Goal: Transaction & Acquisition: Purchase product/service

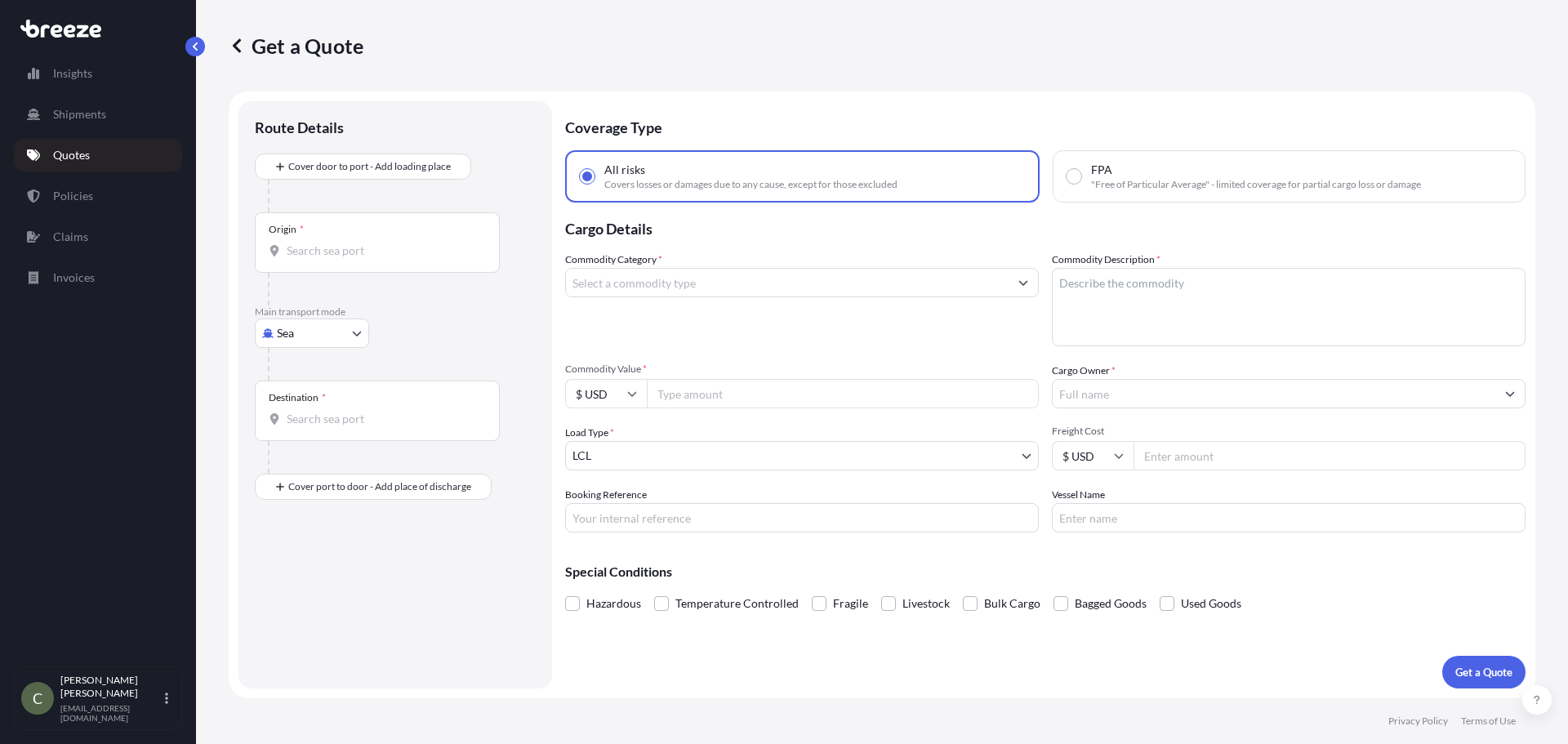
select select "Sea"
select select "1"
click at [348, 332] on body "Insights Shipments Quotes Policies Claims Invoices C [PERSON_NAME] [EMAIL_ADDRE…" at bounding box center [784, 372] width 1568 height 744
click at [332, 431] on div "Road" at bounding box center [312, 435] width 101 height 30
select select "Road"
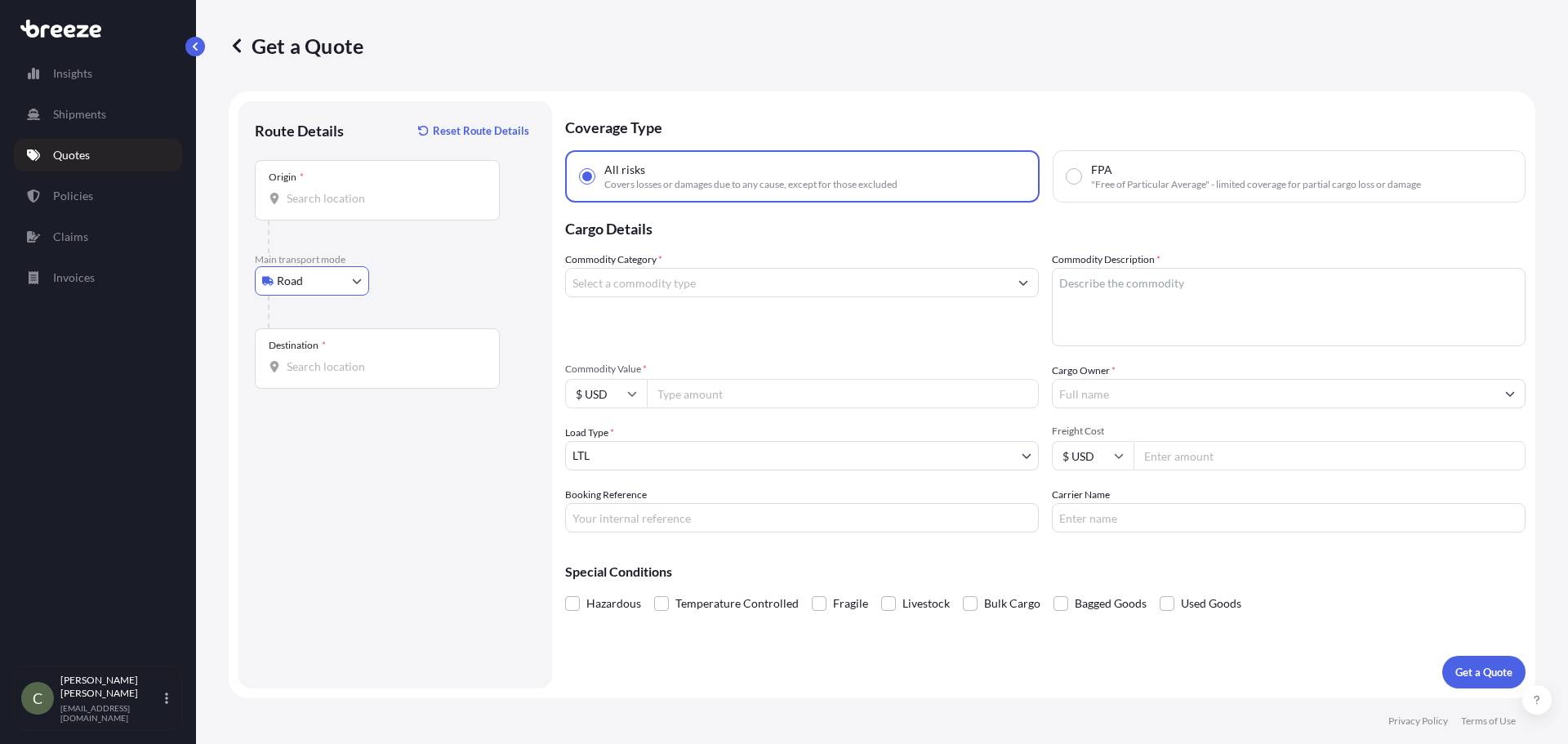
click at [315, 205] on input "Origin *" at bounding box center [383, 198] width 192 height 16
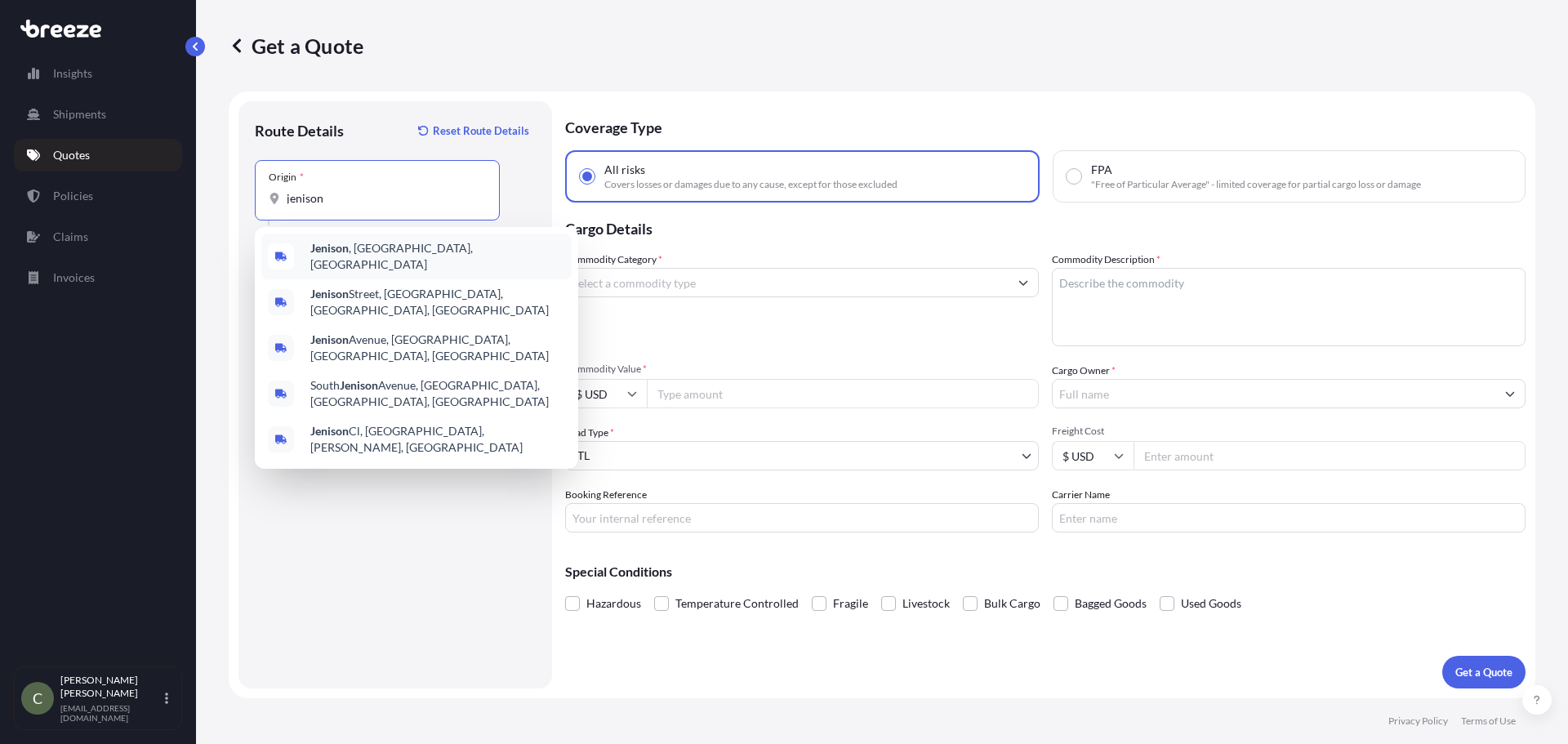
click at [336, 266] on div "Jenison , [GEOGRAPHIC_DATA], [GEOGRAPHIC_DATA]" at bounding box center [416, 257] width 310 height 46
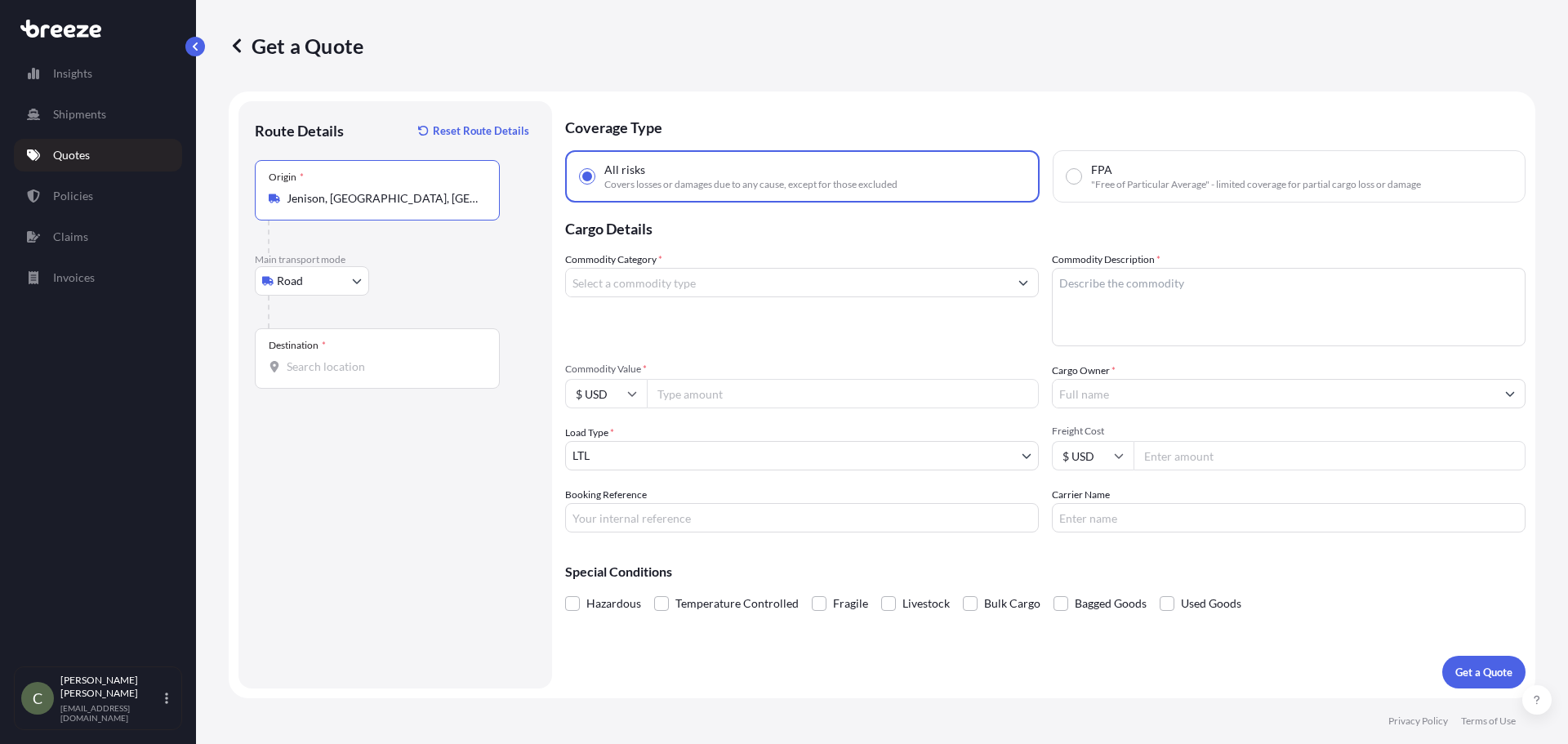
type input "Jenison, [GEOGRAPHIC_DATA], [GEOGRAPHIC_DATA]"
click at [325, 376] on div "Destination *" at bounding box center [377, 358] width 245 height 61
click at [325, 375] on input "Destination *" at bounding box center [383, 366] width 192 height 16
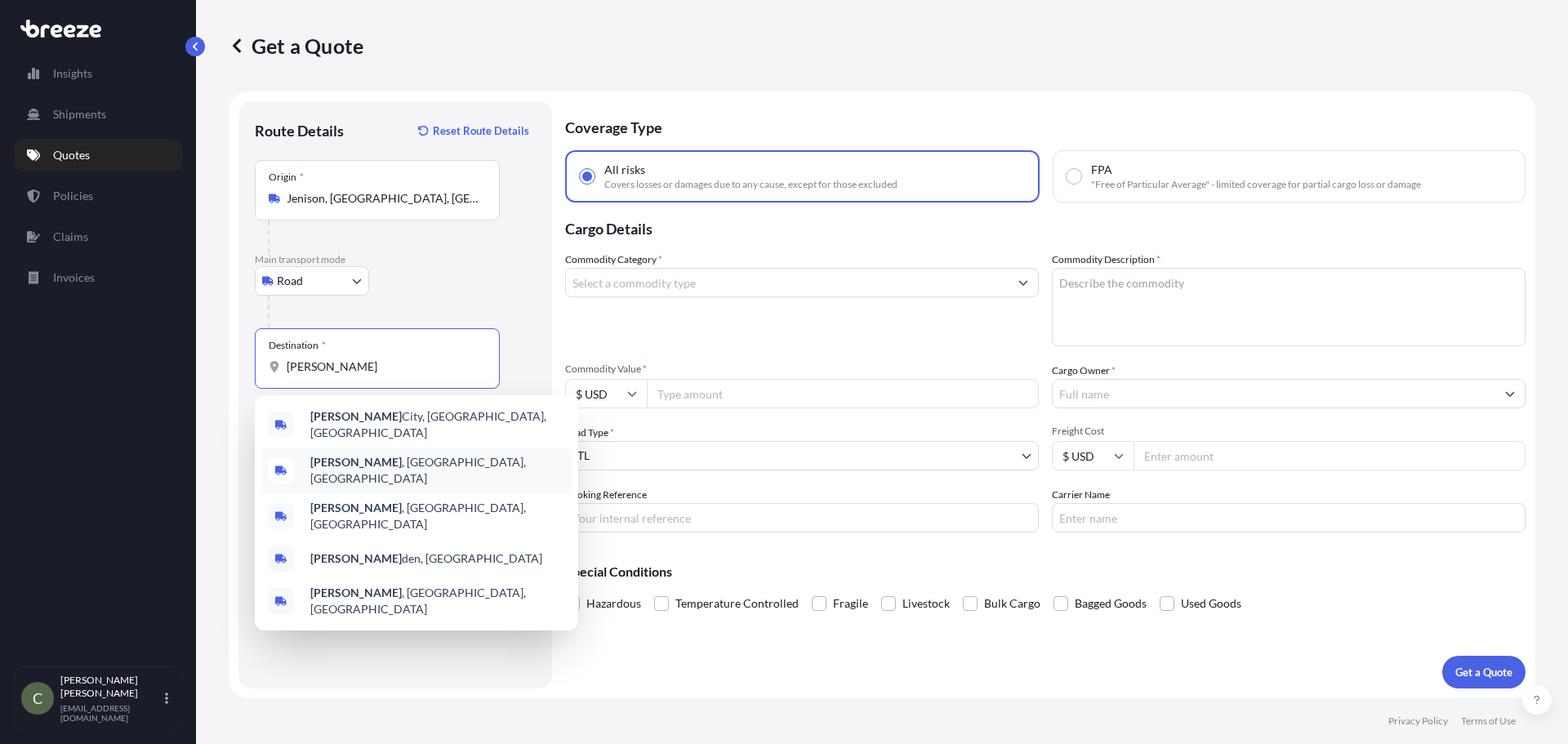
click at [324, 463] on b "[PERSON_NAME]" at bounding box center [355, 462] width 91 height 14
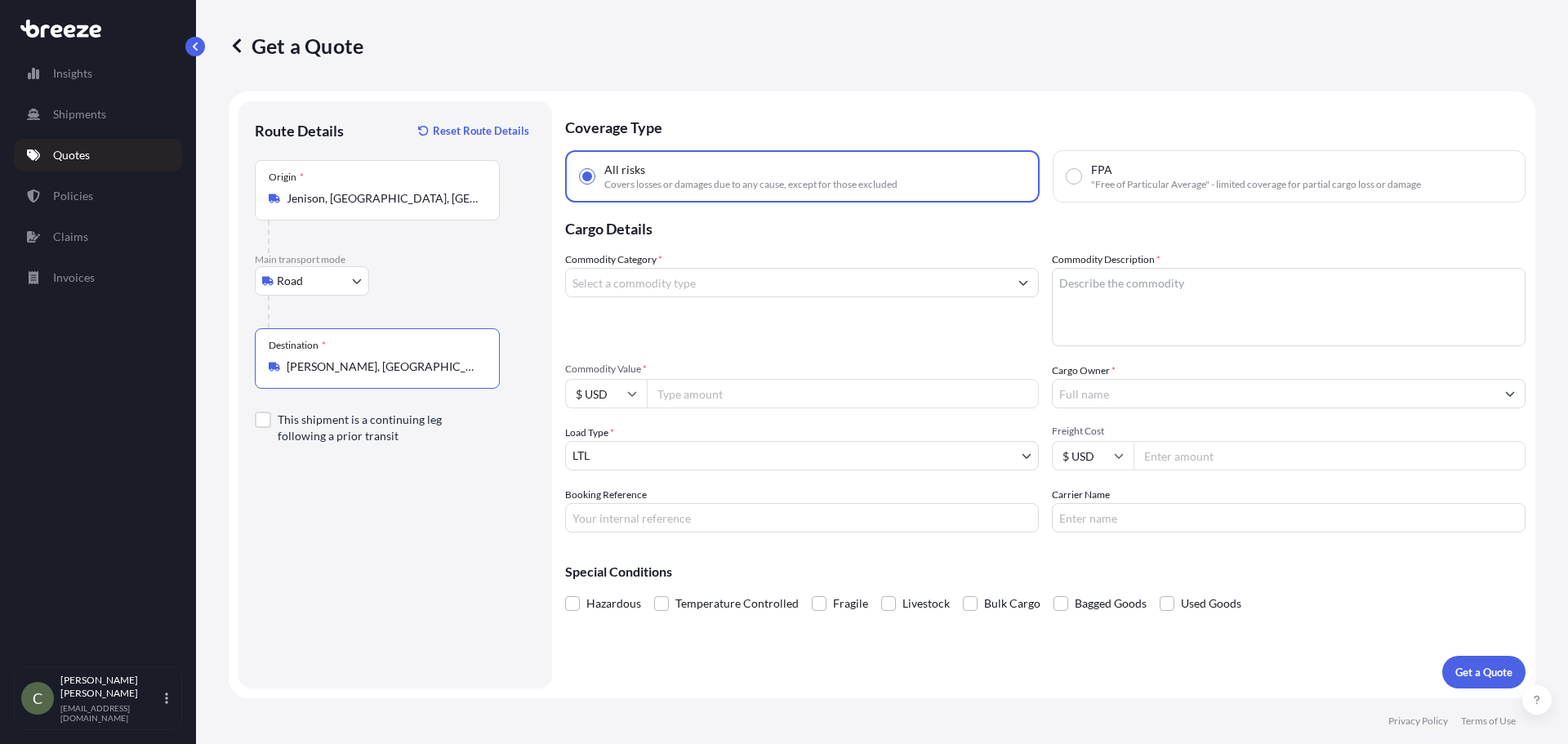
type input "[PERSON_NAME], [GEOGRAPHIC_DATA], [GEOGRAPHIC_DATA]"
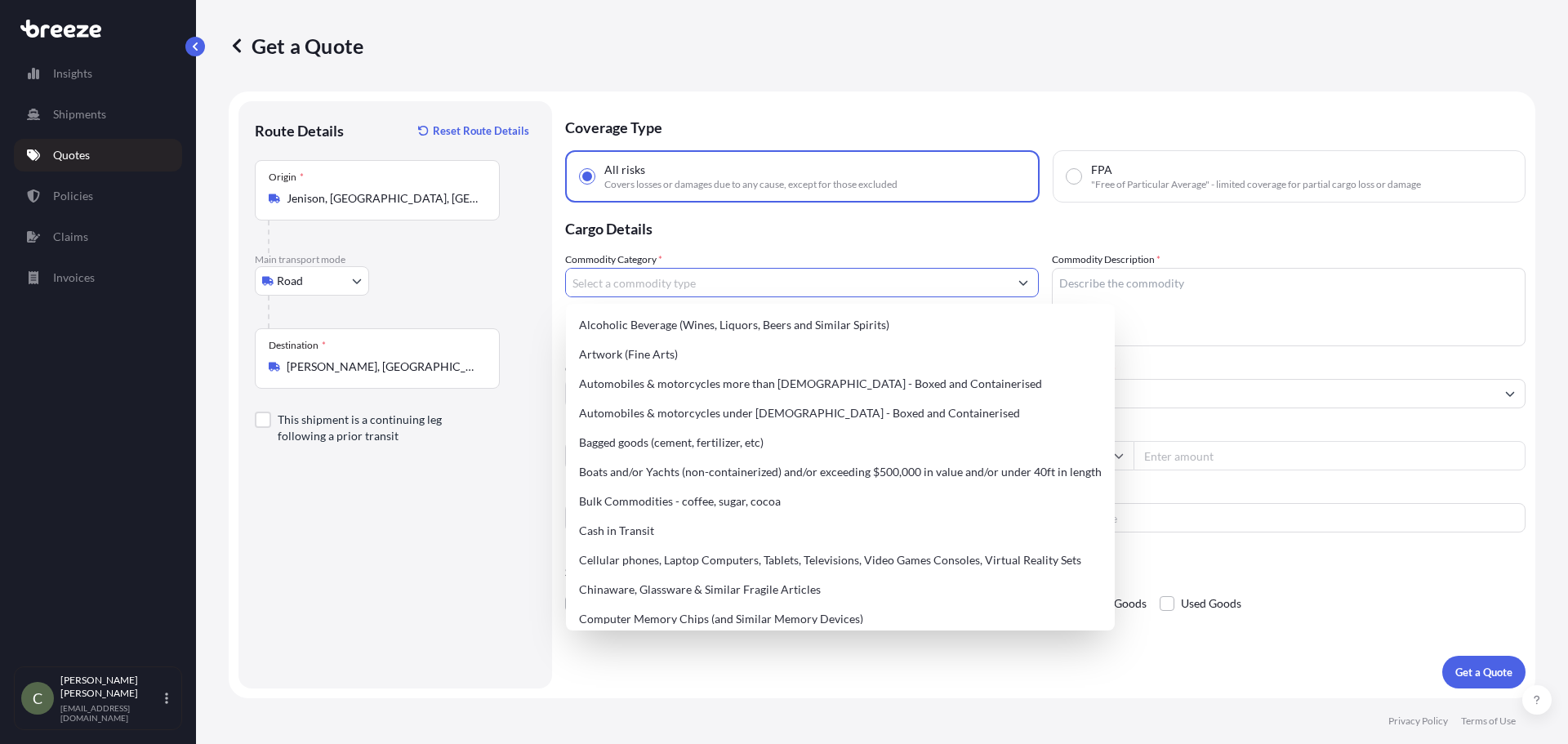
click at [716, 287] on input "Commodity Category *" at bounding box center [787, 282] width 443 height 30
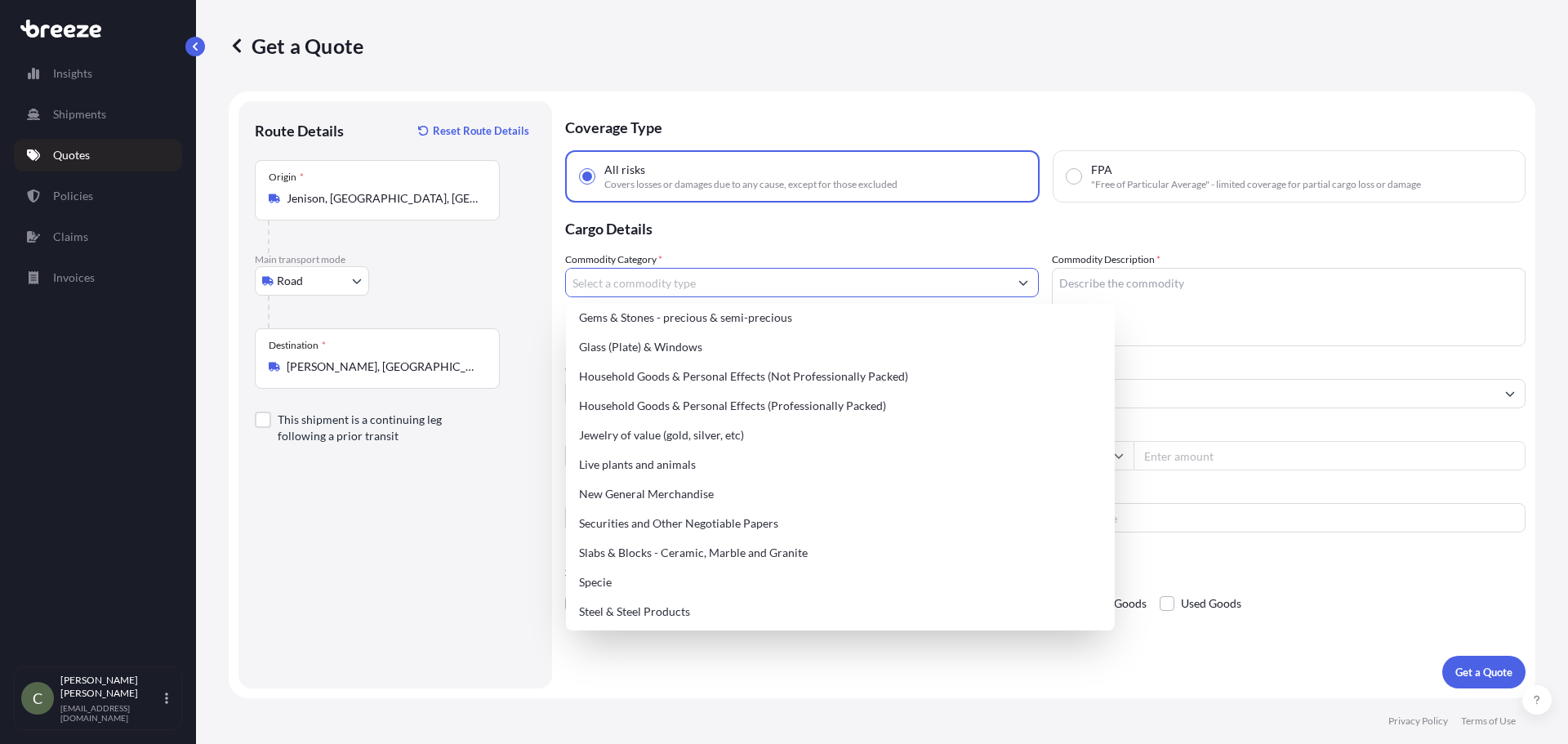
scroll to position [548, 0]
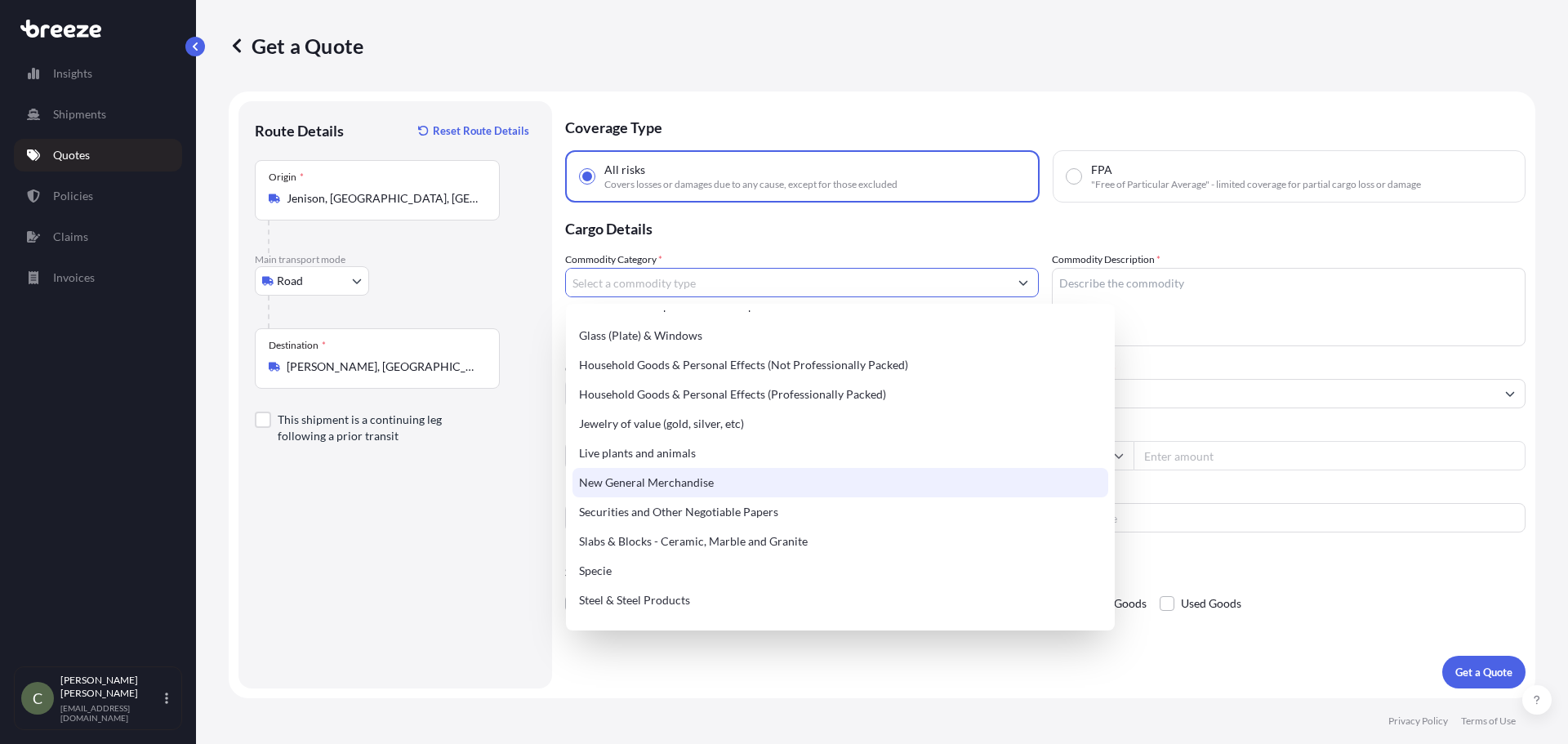
click at [698, 487] on div "New General Merchandise" at bounding box center [840, 482] width 536 height 30
type input "New General Merchandise"
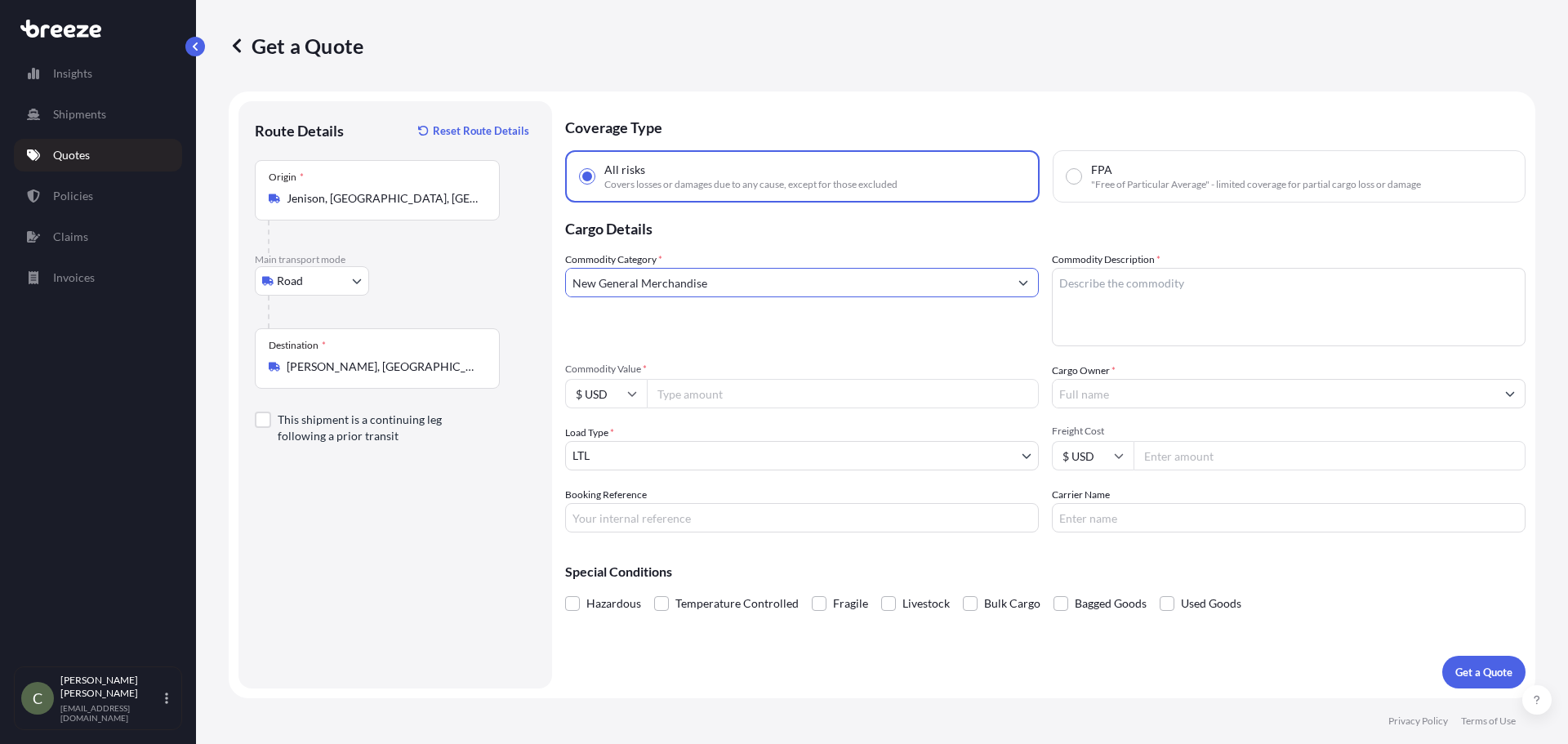
click at [1145, 285] on textarea "Commodity Description *" at bounding box center [1289, 307] width 474 height 78
type textarea "Wash Baord"
click at [821, 390] on input "Commodity Value *" at bounding box center [842, 394] width 392 height 30
type input "3000"
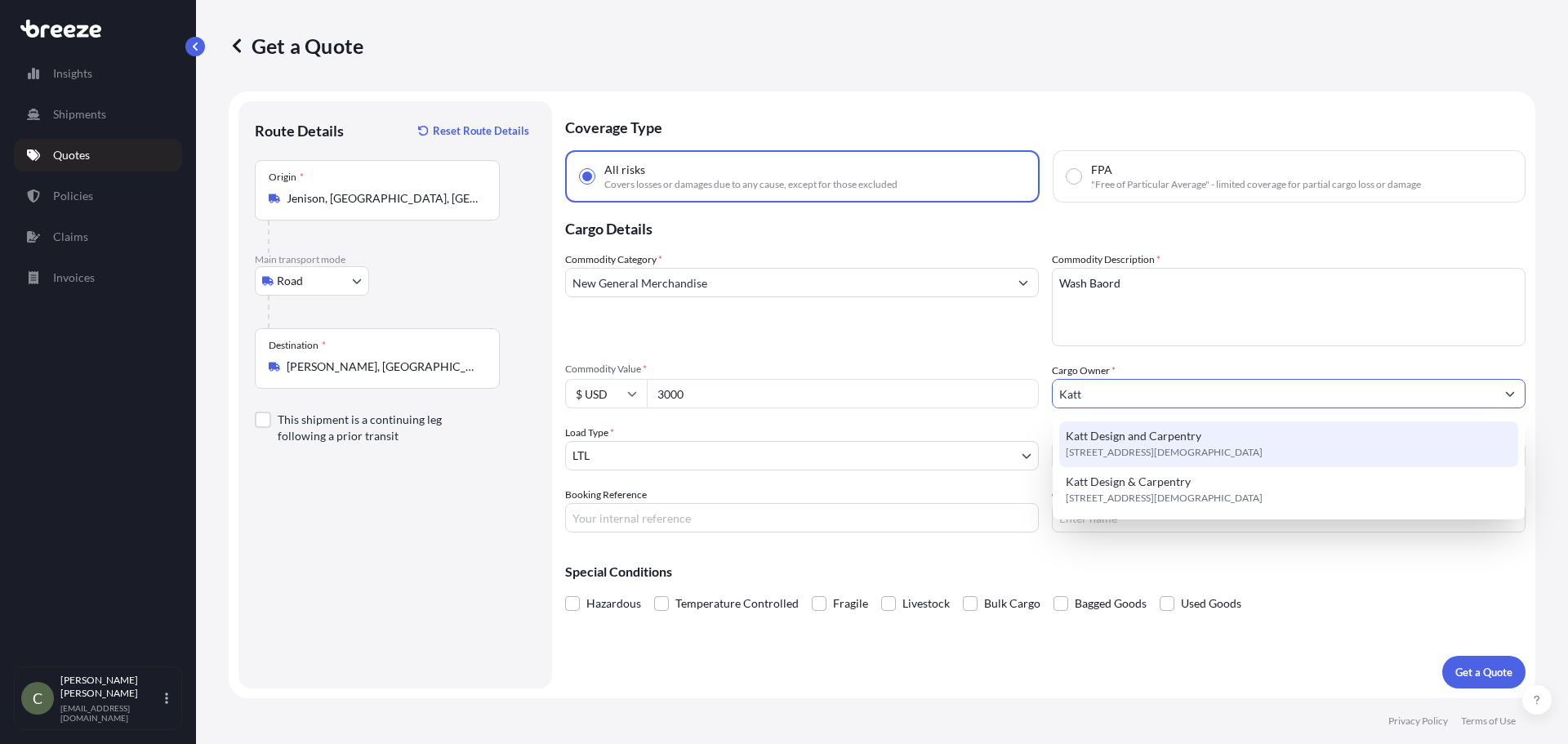
click at [1151, 447] on span "[STREET_ADDRESS][DEMOGRAPHIC_DATA]" at bounding box center [1163, 453] width 197 height 16
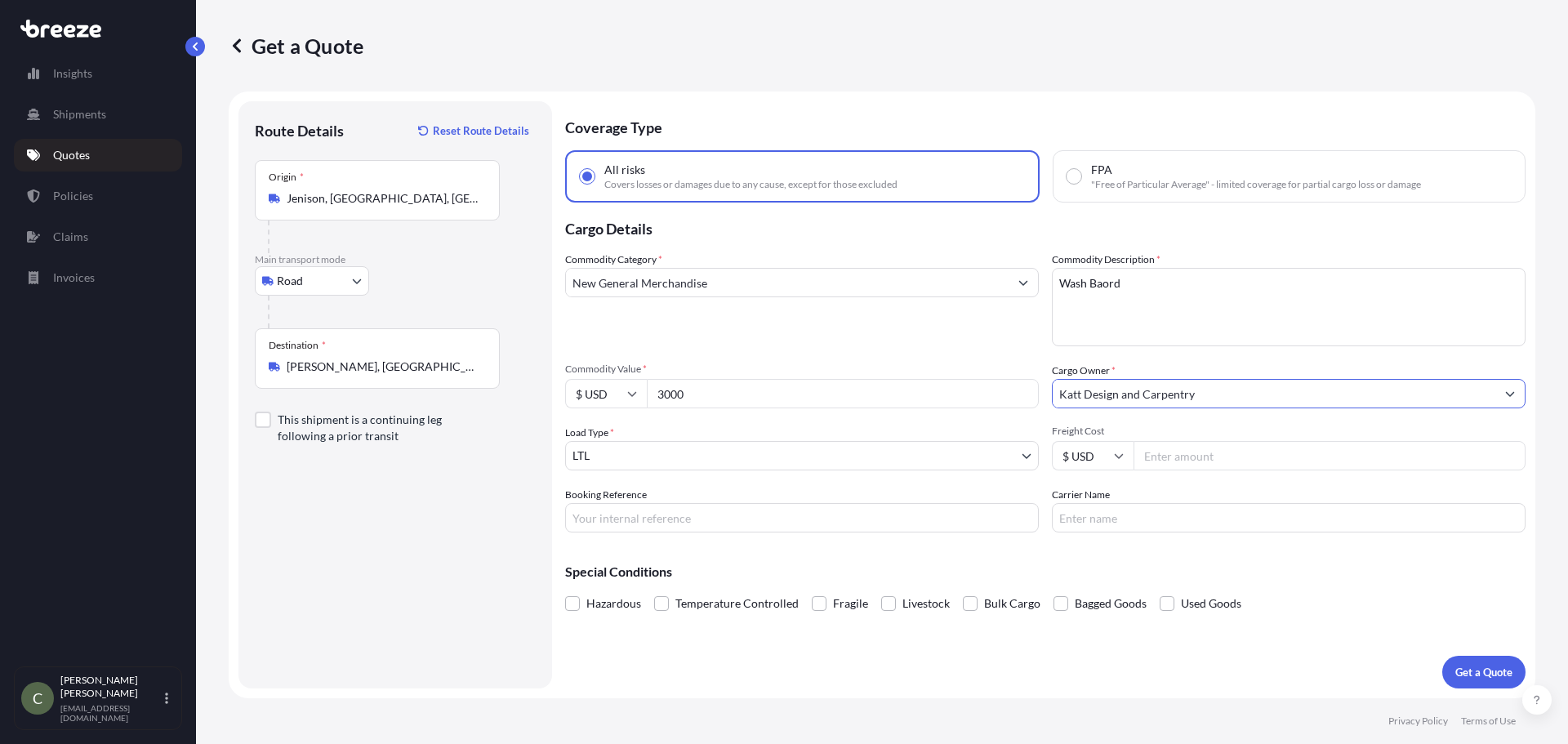
type input "Katt Design and Carpentry"
click at [1175, 459] on input "Freight Cost" at bounding box center [1330, 456] width 392 height 30
type input "246.52"
click at [1465, 674] on p "Get a Quote" at bounding box center [1483, 672] width 57 height 16
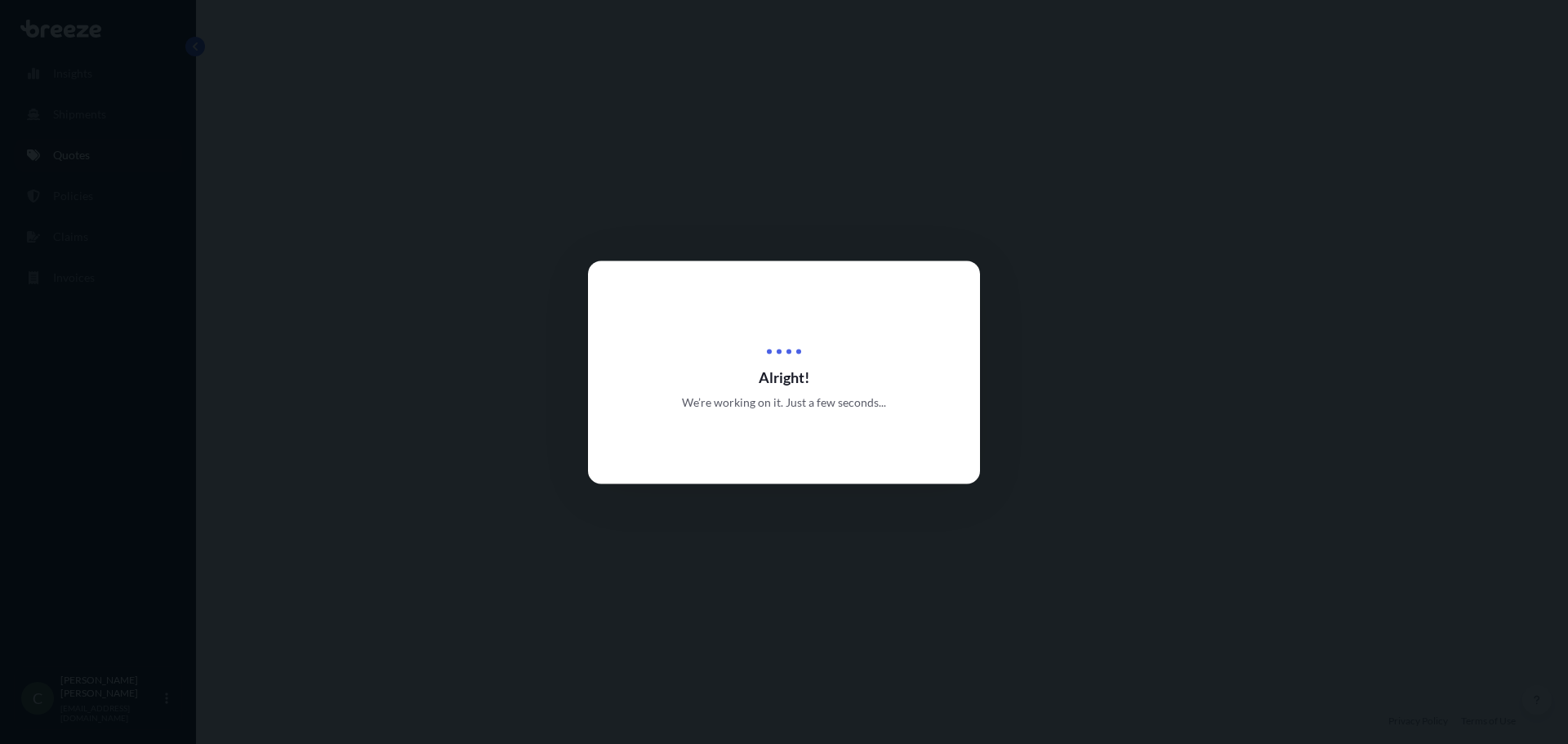
select select "Road"
select select "1"
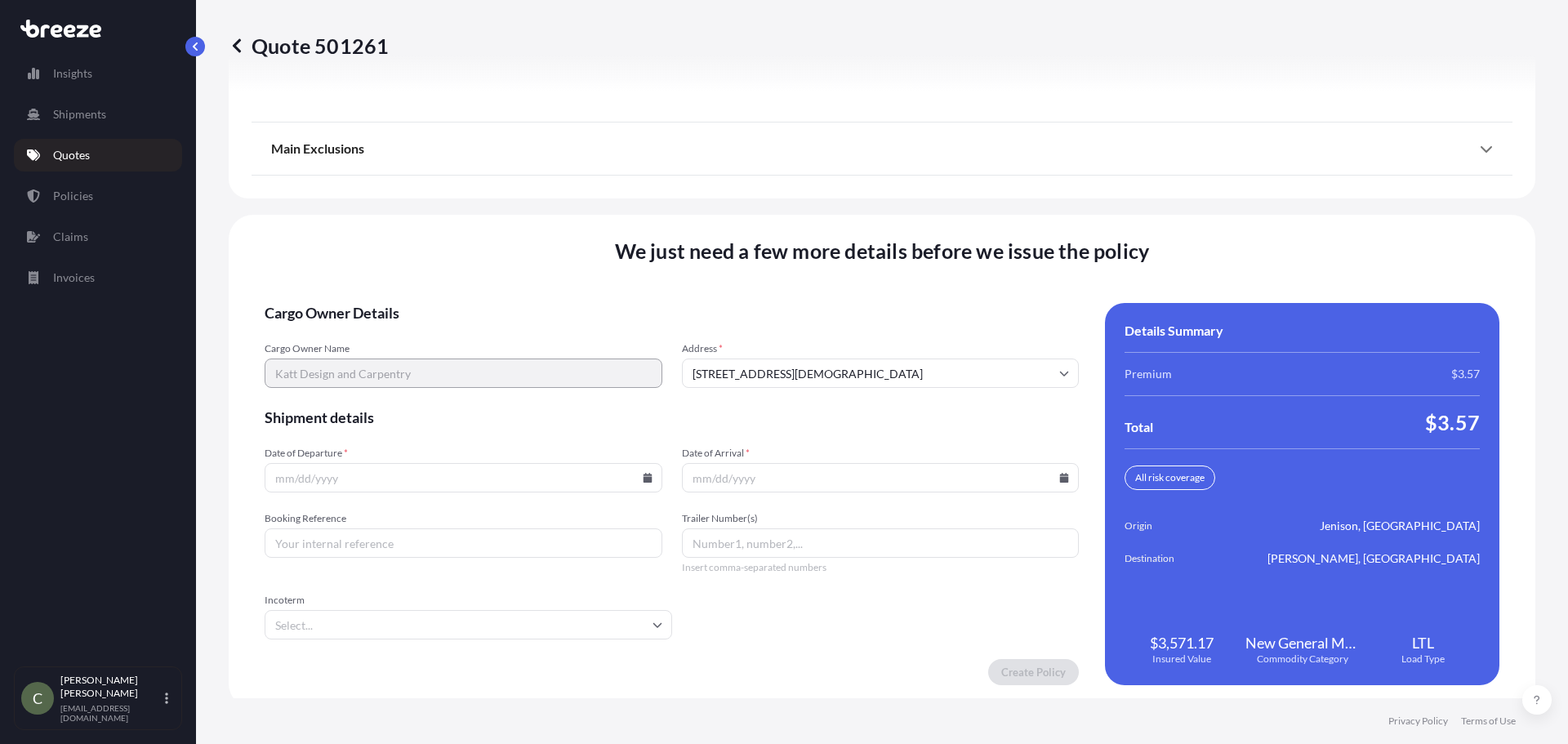
scroll to position [2109, 0]
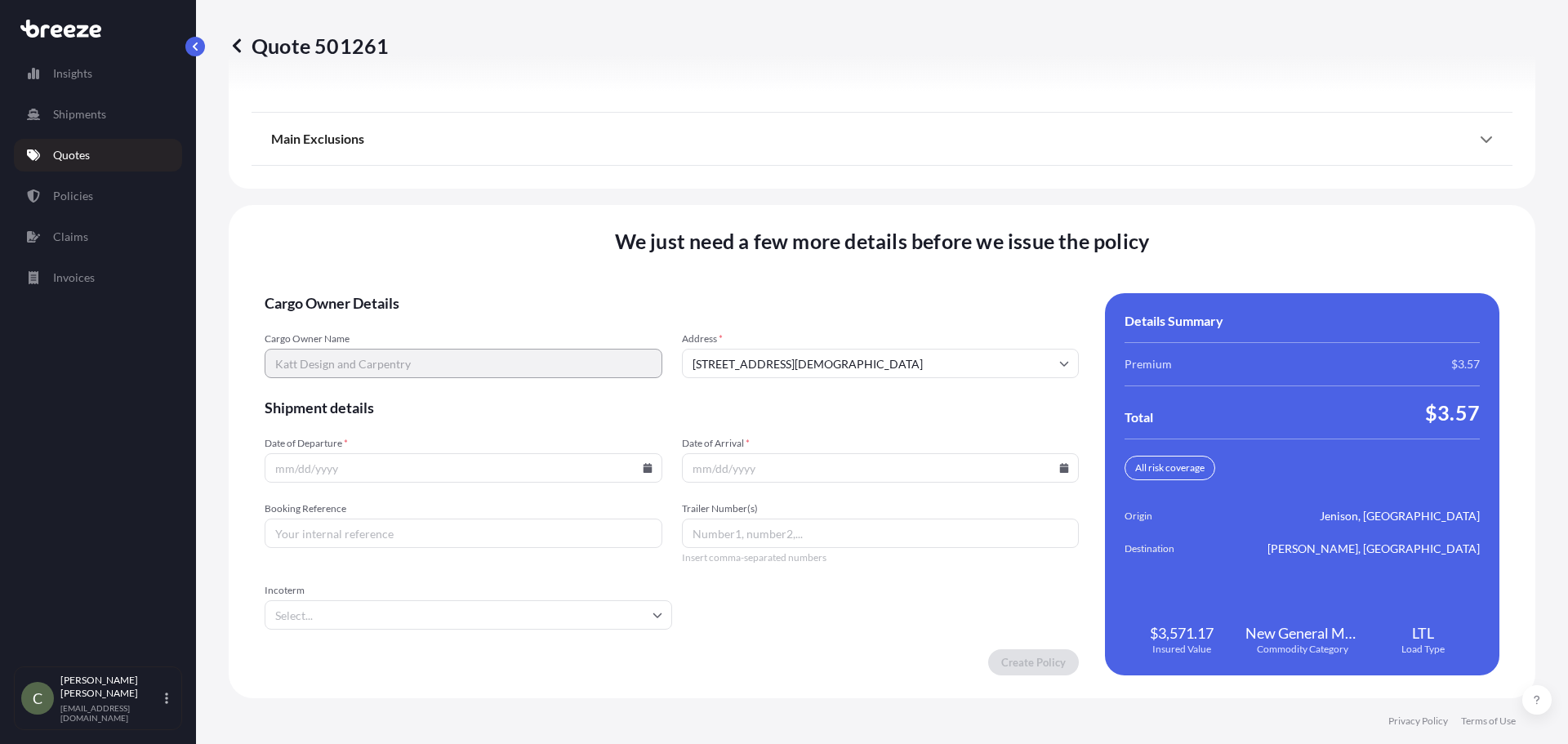
click at [645, 470] on icon at bounding box center [647, 469] width 9 height 10
click at [344, 292] on button "6" at bounding box center [347, 291] width 26 height 26
click at [643, 469] on icon at bounding box center [647, 469] width 9 height 10
click at [349, 322] on button "13" at bounding box center [347, 322] width 26 height 26
type input "[DATE]"
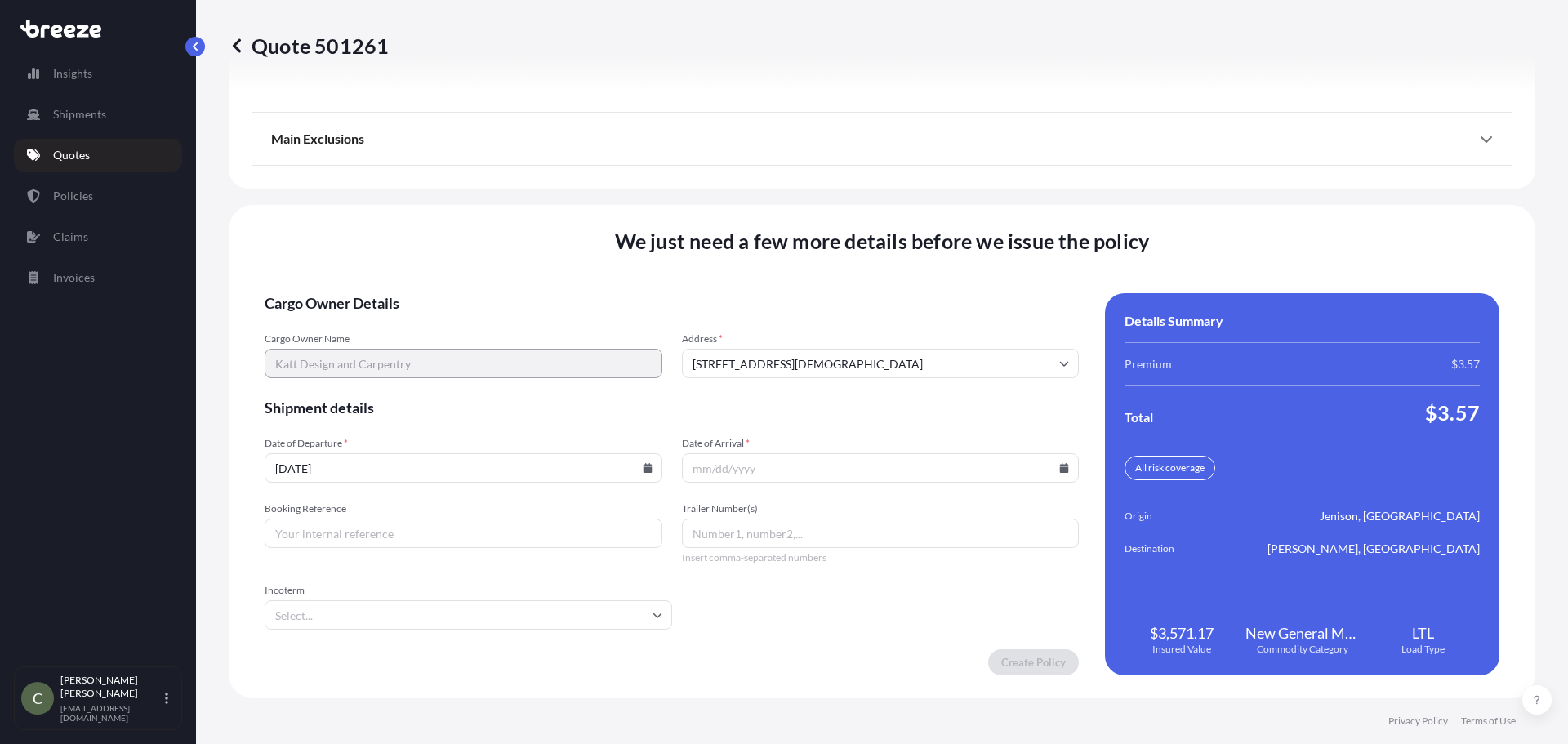
click at [1060, 470] on icon at bounding box center [1064, 469] width 9 height 10
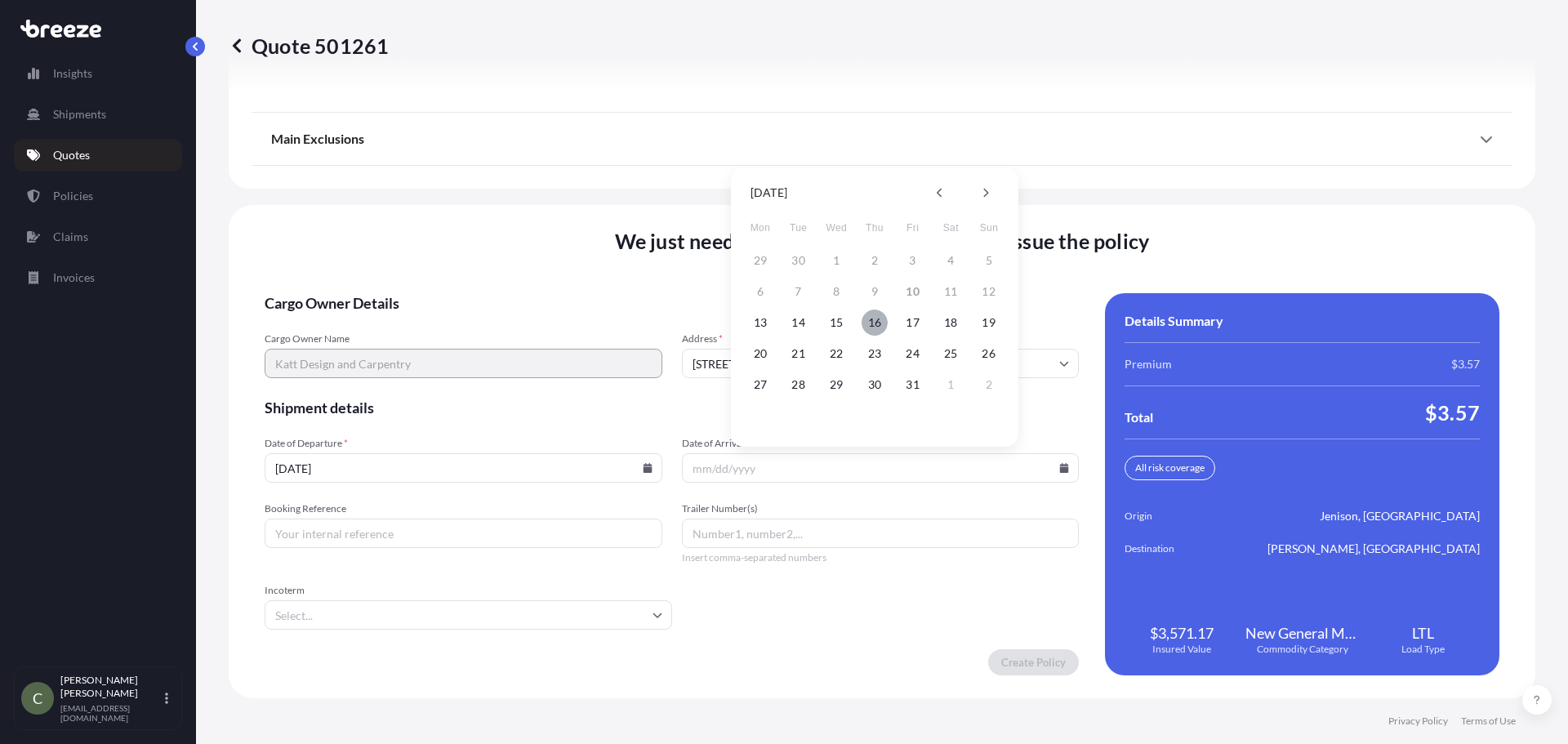
click at [883, 322] on button "16" at bounding box center [874, 322] width 26 height 26
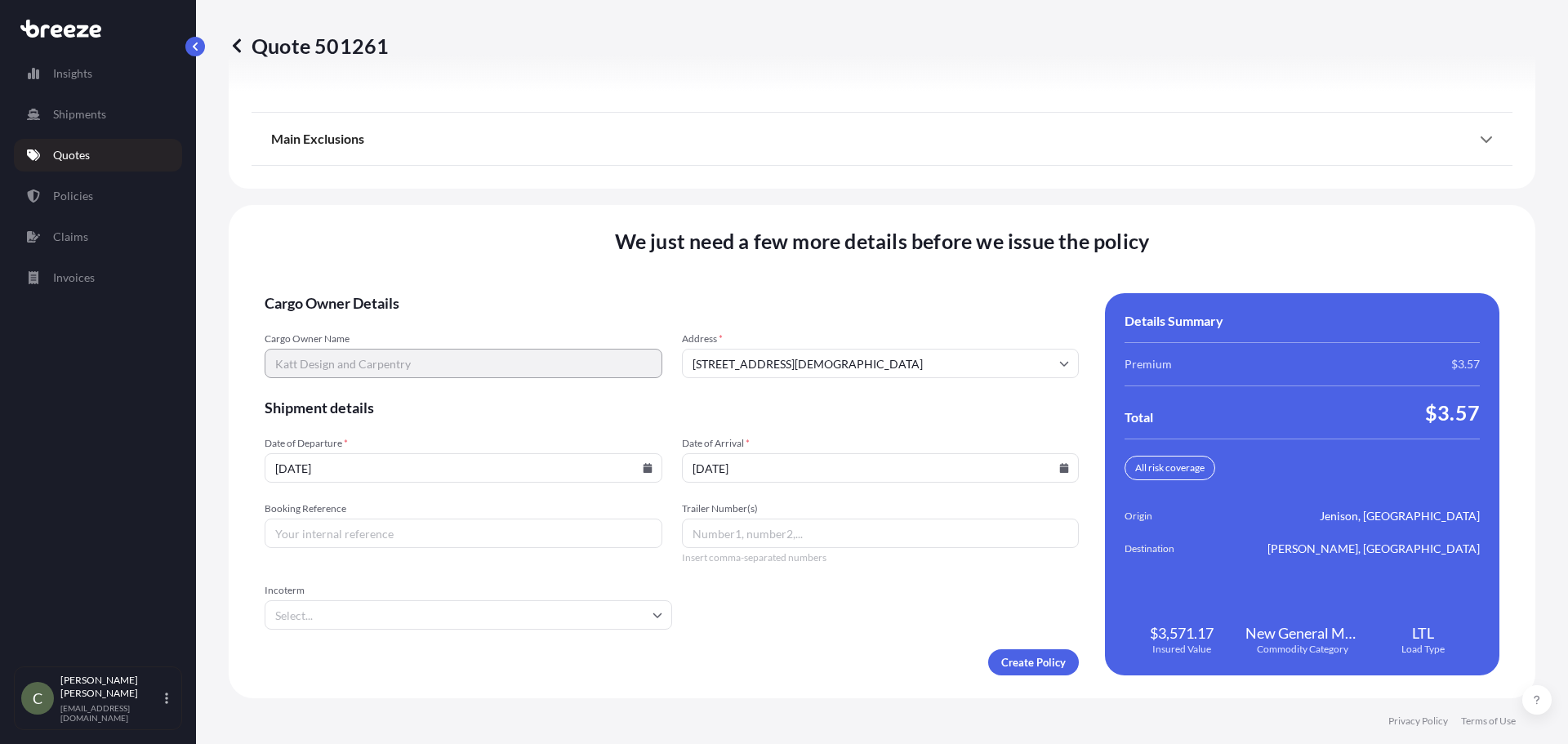
drag, startPoint x: 1054, startPoint y: 470, endPoint x: 978, endPoint y: 453, distance: 77.9
click at [1060, 468] on icon at bounding box center [1064, 469] width 9 height 10
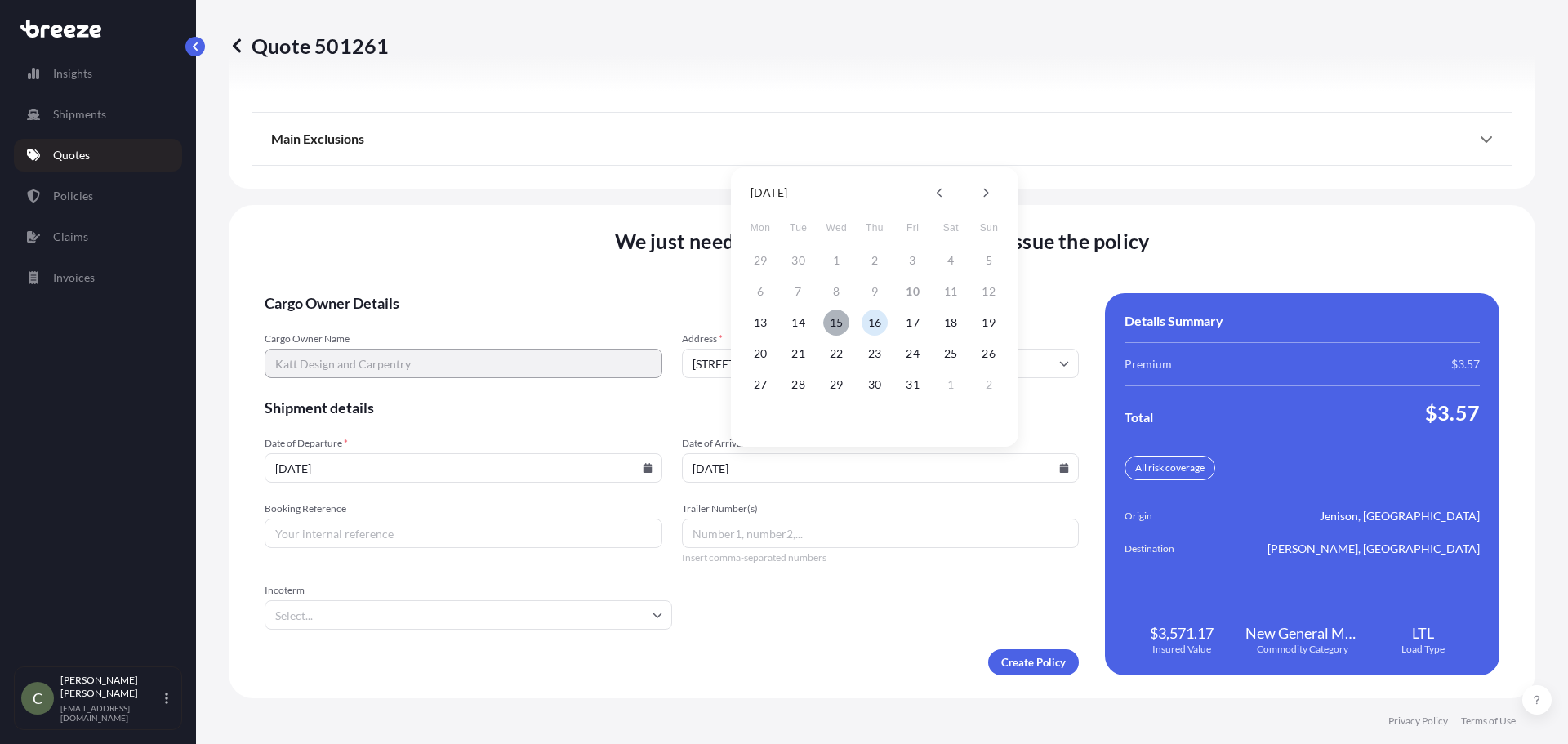
click at [836, 323] on button "15" at bounding box center [836, 322] width 26 height 26
type input "[DATE]"
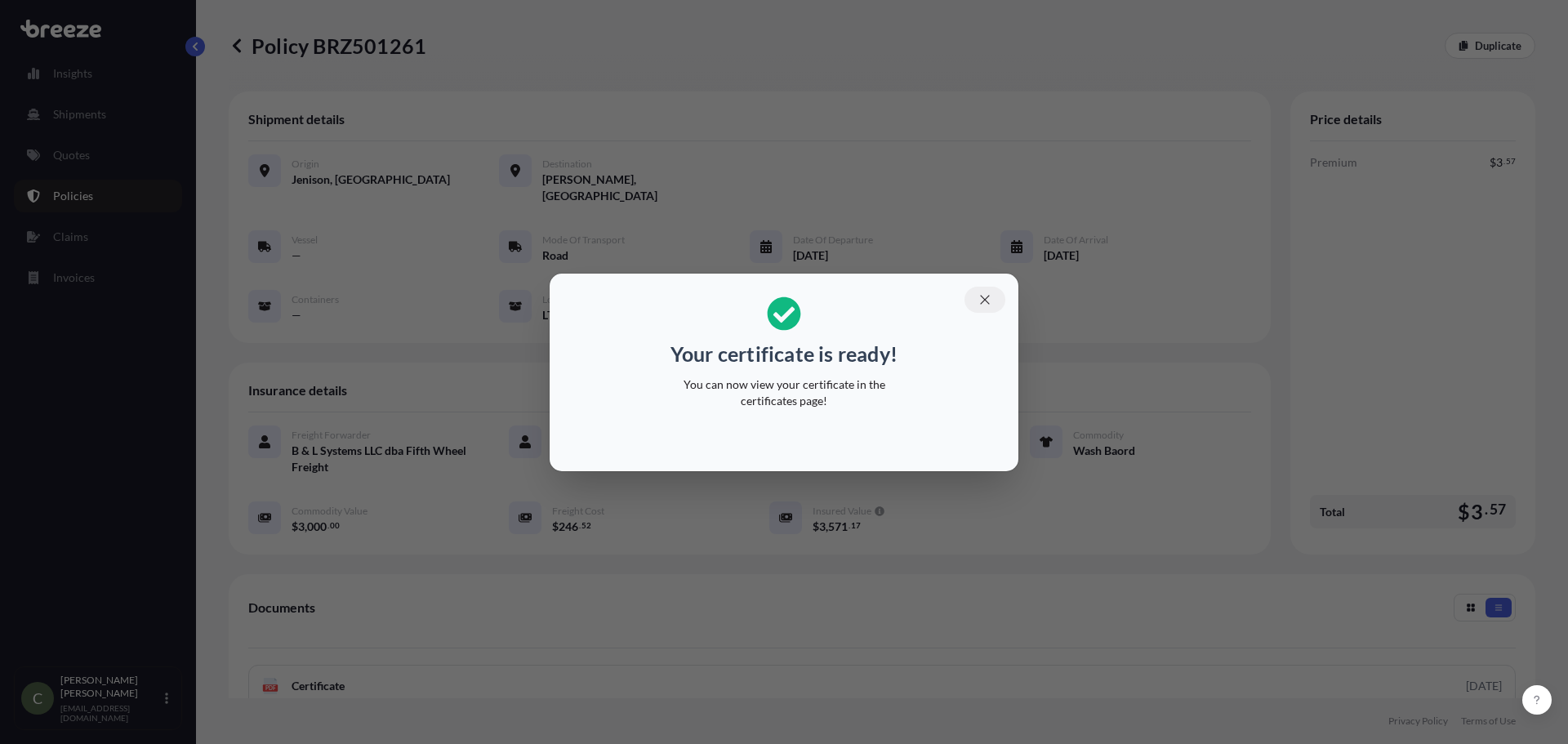
click at [991, 293] on button "button" at bounding box center [985, 300] width 41 height 26
